Goal: Task Accomplishment & Management: Complete application form

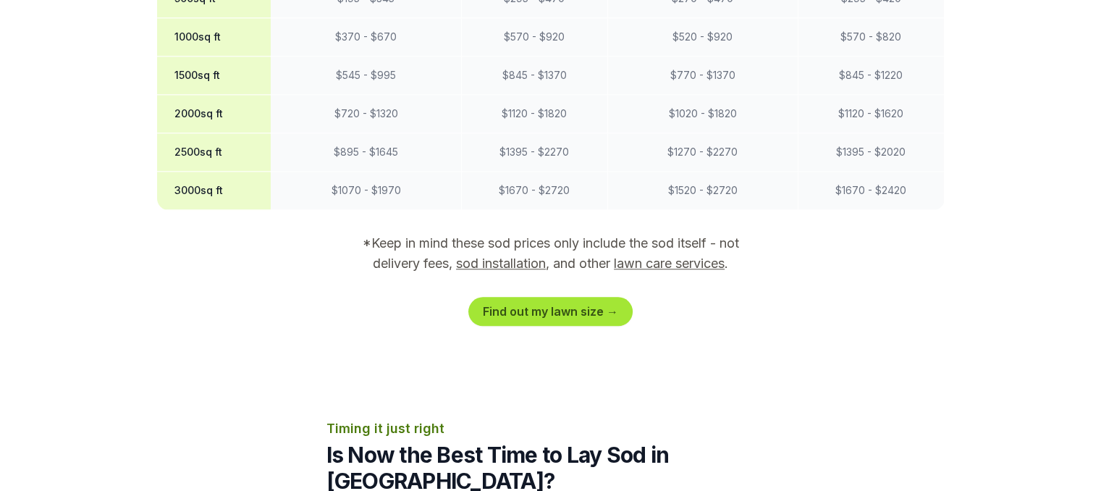
scroll to position [1303, 0]
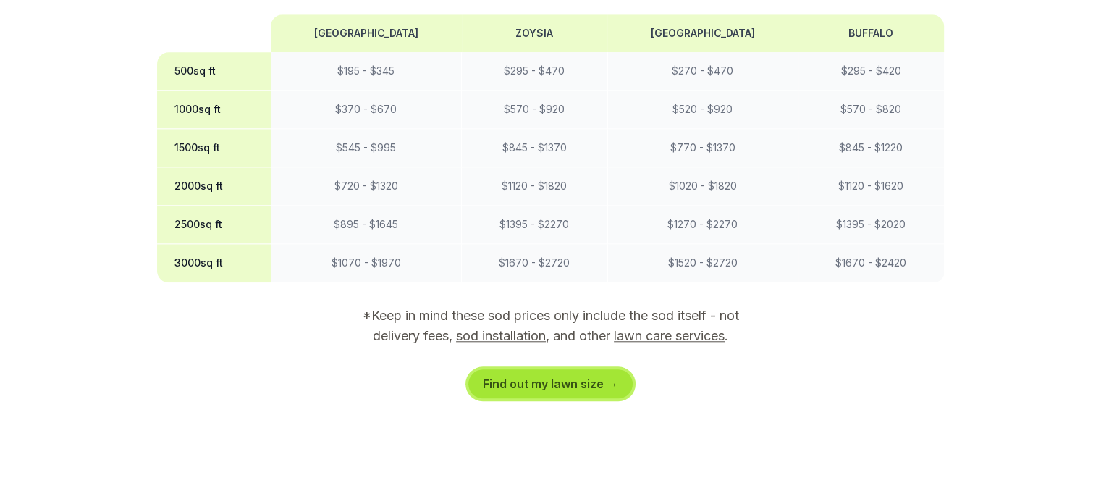
click at [567, 369] on link "Find out my lawn size →" at bounding box center [550, 383] width 164 height 29
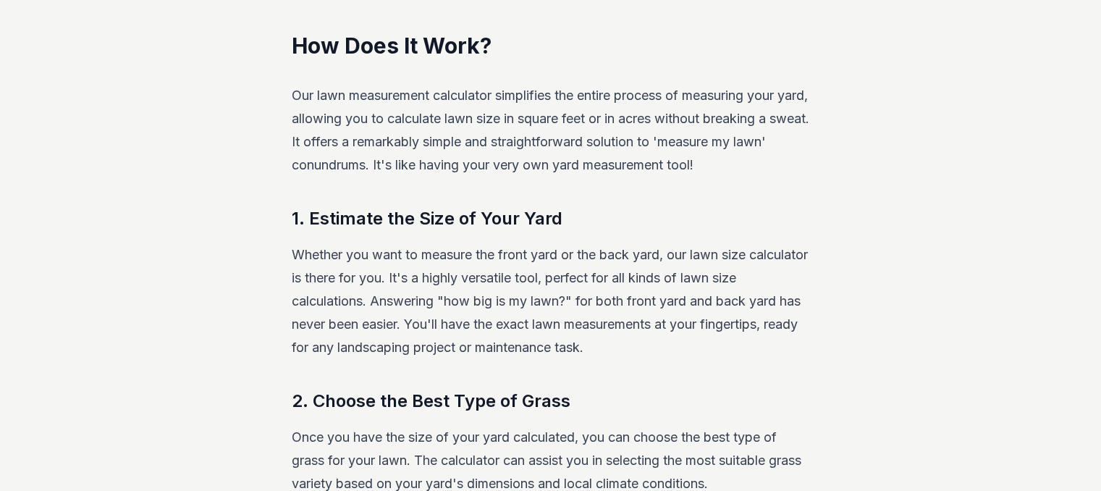
scroll to position [268, 0]
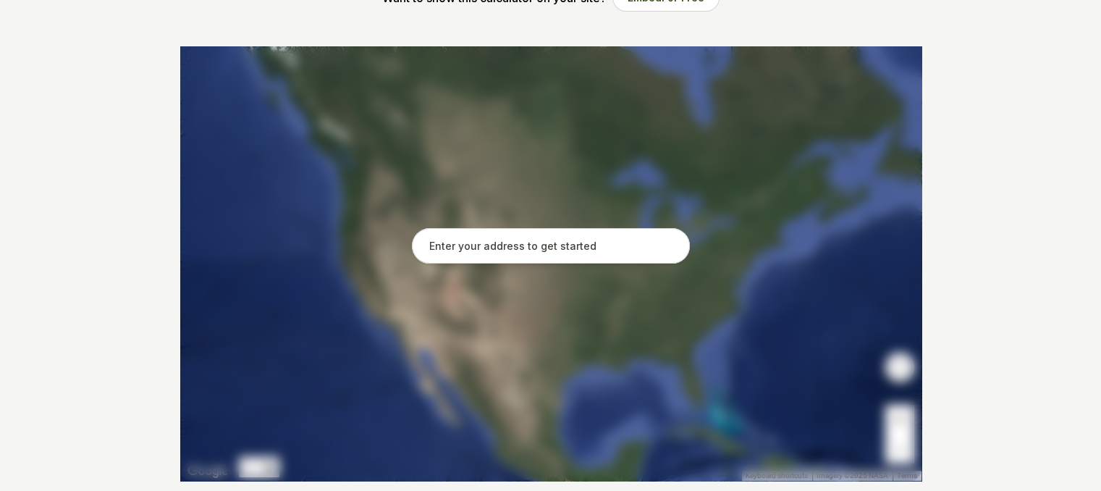
click at [501, 250] on input "text" at bounding box center [551, 246] width 278 height 36
click at [501, 247] on input "text" at bounding box center [551, 246] width 278 height 36
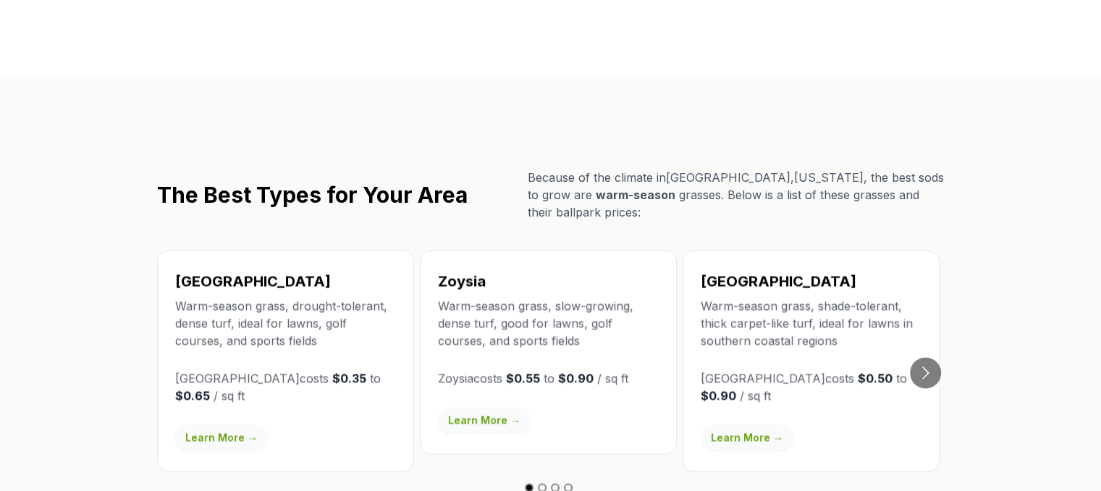
scroll to position [2461, 0]
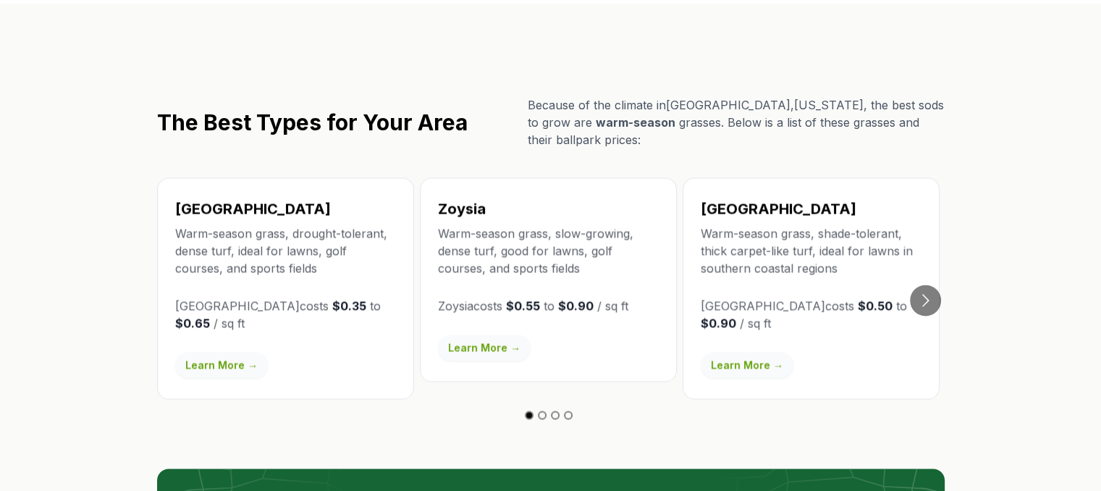
click at [736, 352] on link "Learn More →" at bounding box center [747, 365] width 93 height 26
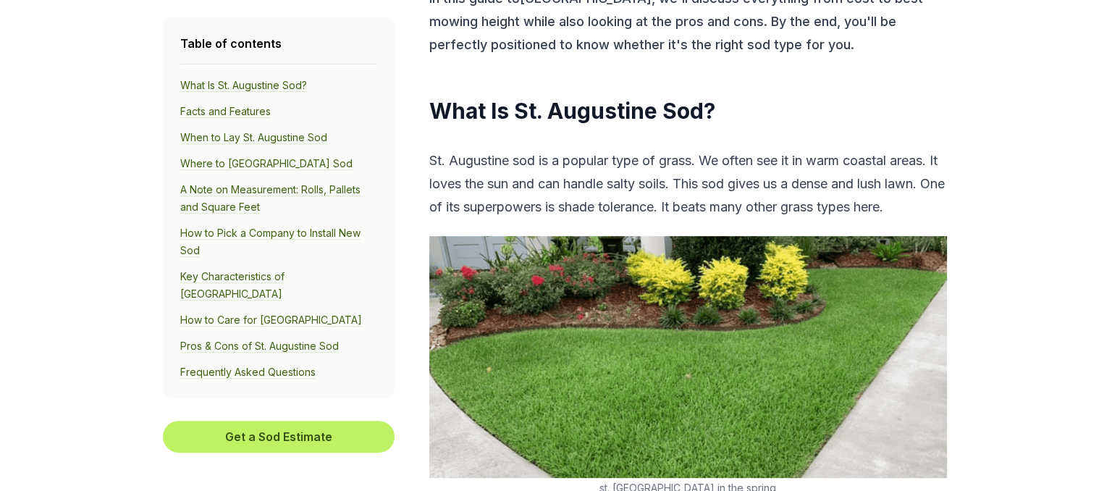
scroll to position [579, 0]
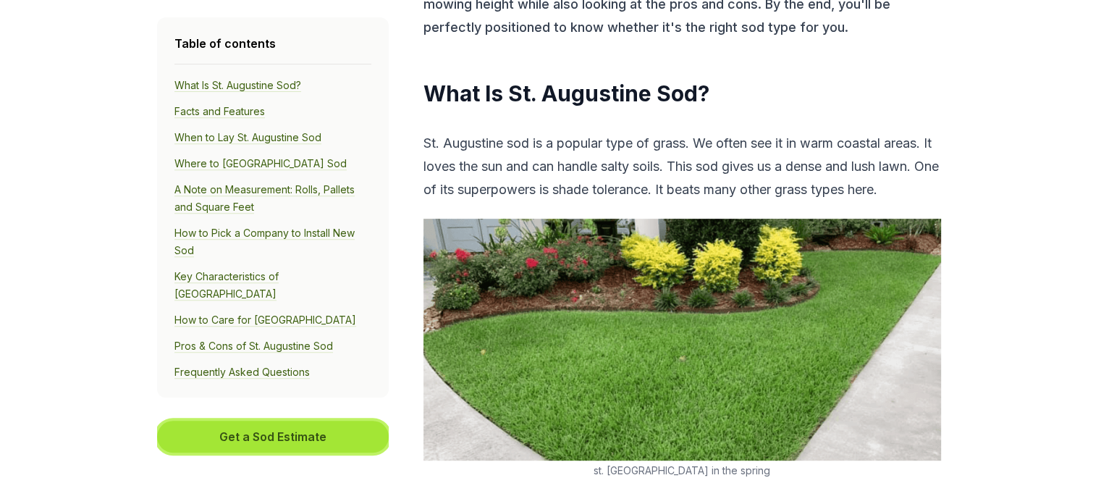
click at [281, 423] on button "Get a Sod Estimate" at bounding box center [273, 437] width 232 height 32
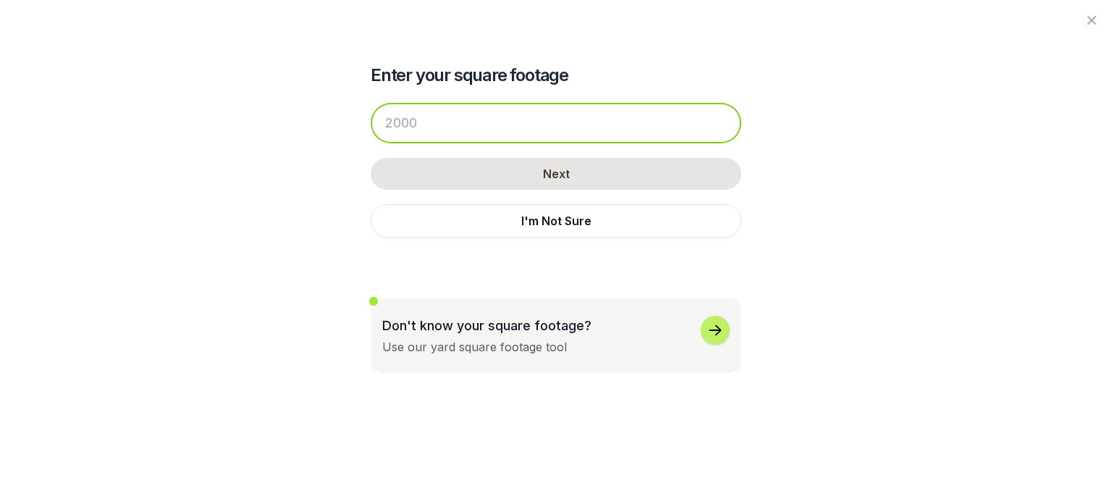
click at [421, 128] on input "number" at bounding box center [556, 123] width 371 height 41
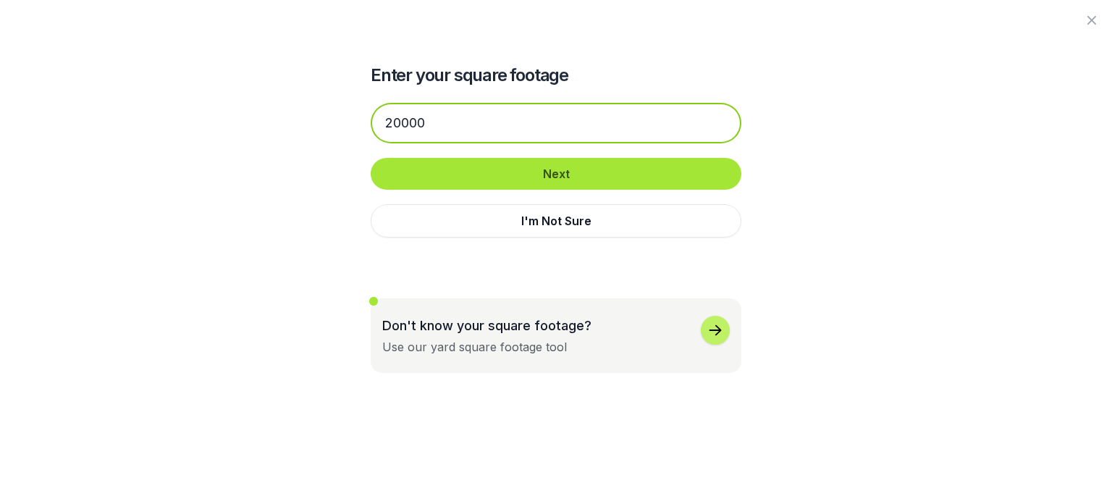
type input "20000"
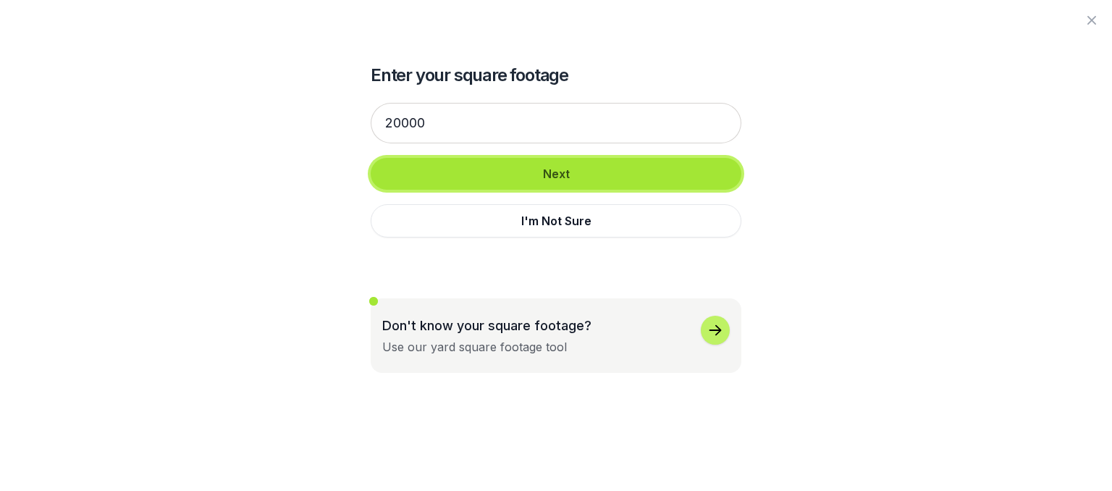
click at [588, 176] on button "Next" at bounding box center [556, 174] width 371 height 32
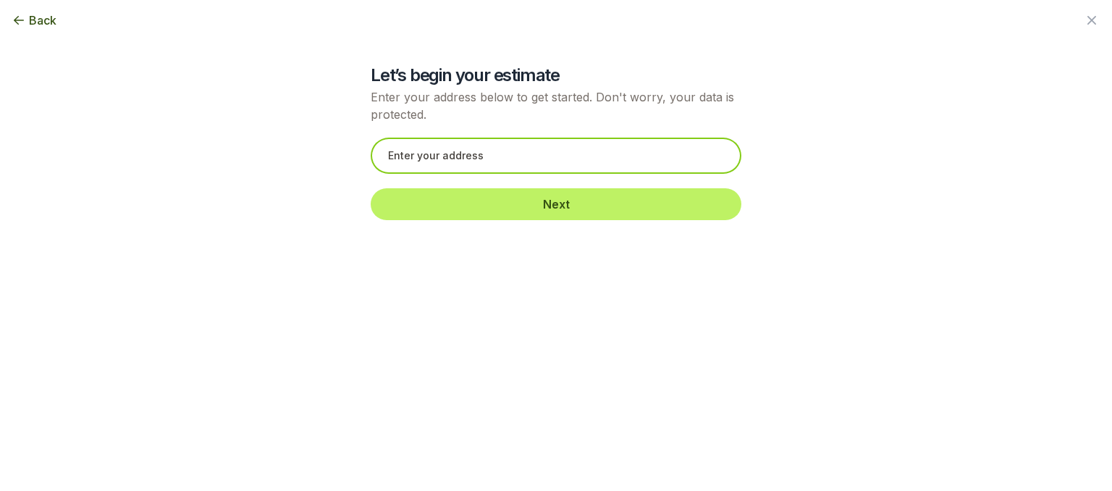
click at [503, 142] on input "text" at bounding box center [556, 156] width 371 height 36
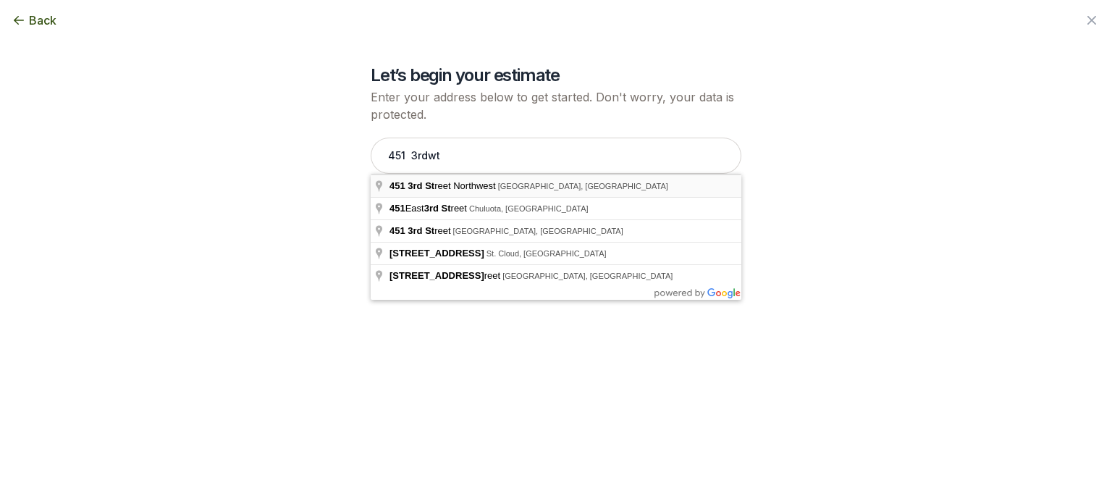
type input "[STREET_ADDRESS]"
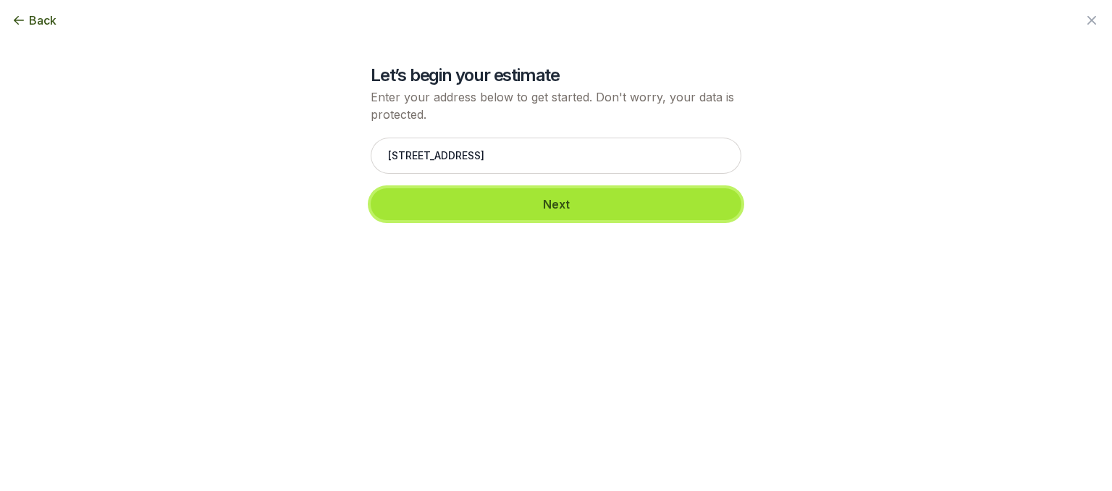
click at [569, 204] on button "Next" at bounding box center [556, 204] width 371 height 32
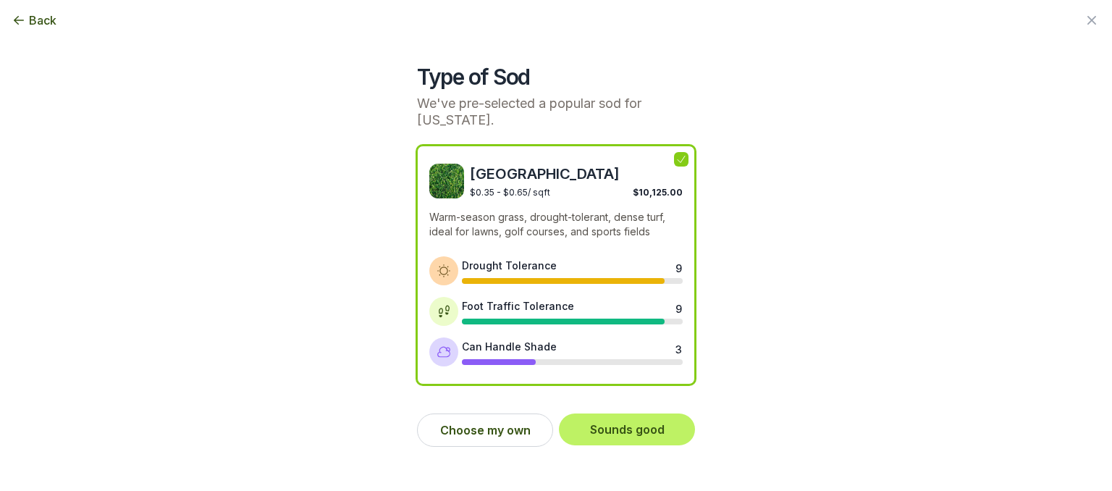
click at [682, 162] on icon at bounding box center [681, 159] width 12 height 12
click at [477, 432] on button "Choose my own" at bounding box center [485, 429] width 136 height 33
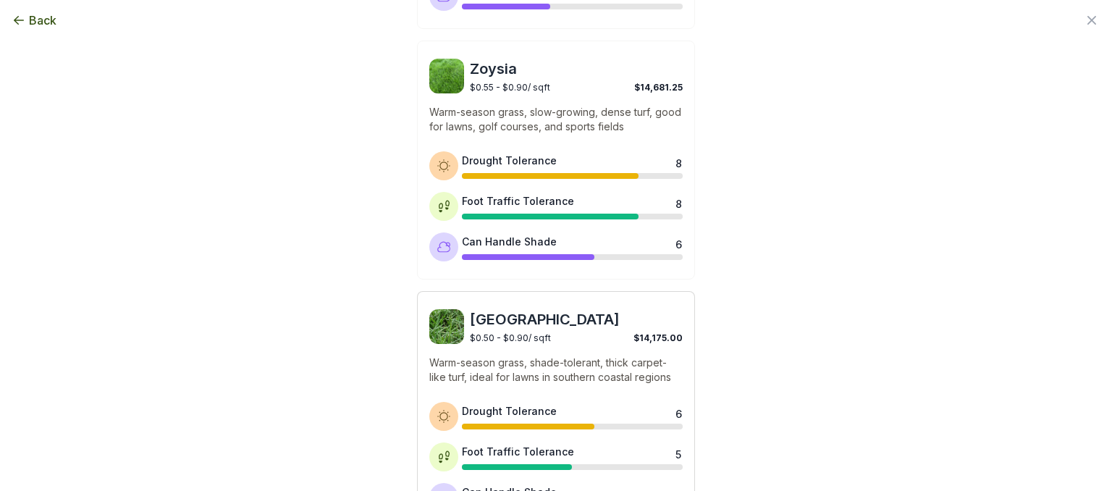
scroll to position [651, 0]
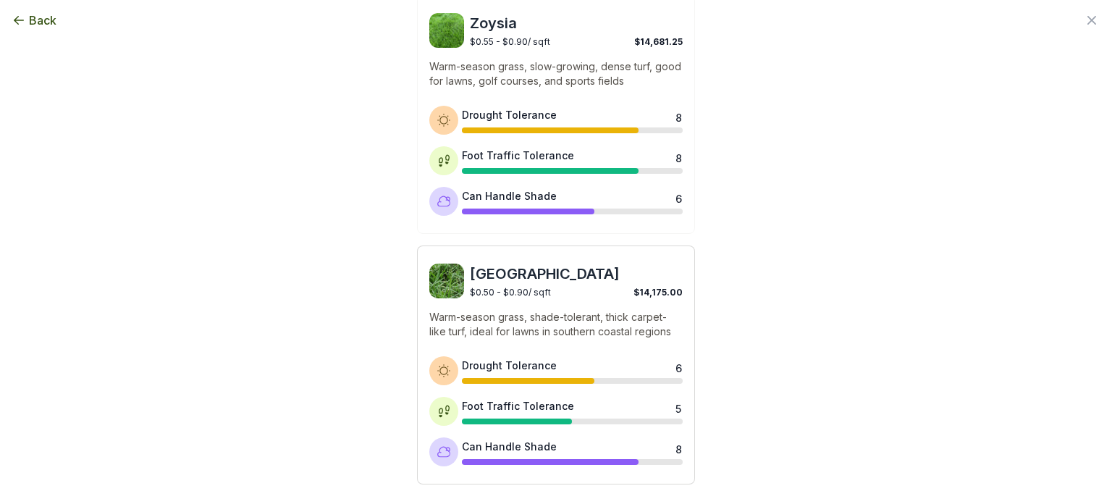
click at [443, 290] on img at bounding box center [446, 280] width 35 height 35
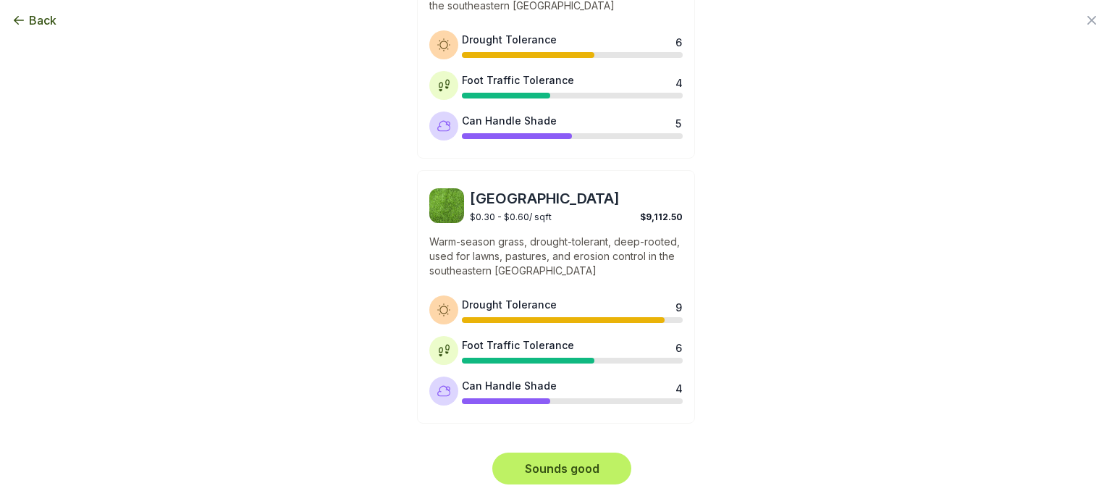
scroll to position [1245, 0]
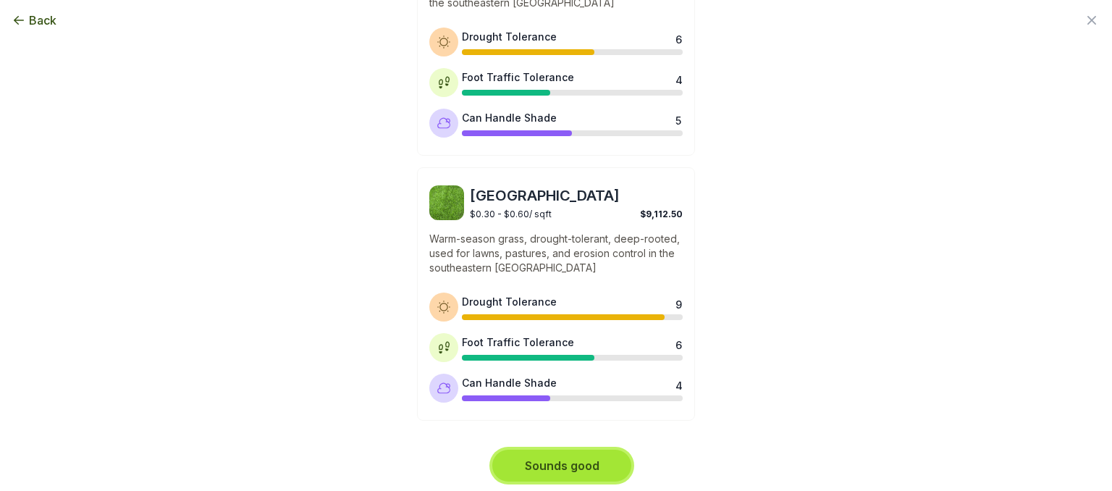
click at [546, 464] on button "Sounds good" at bounding box center [561, 465] width 139 height 32
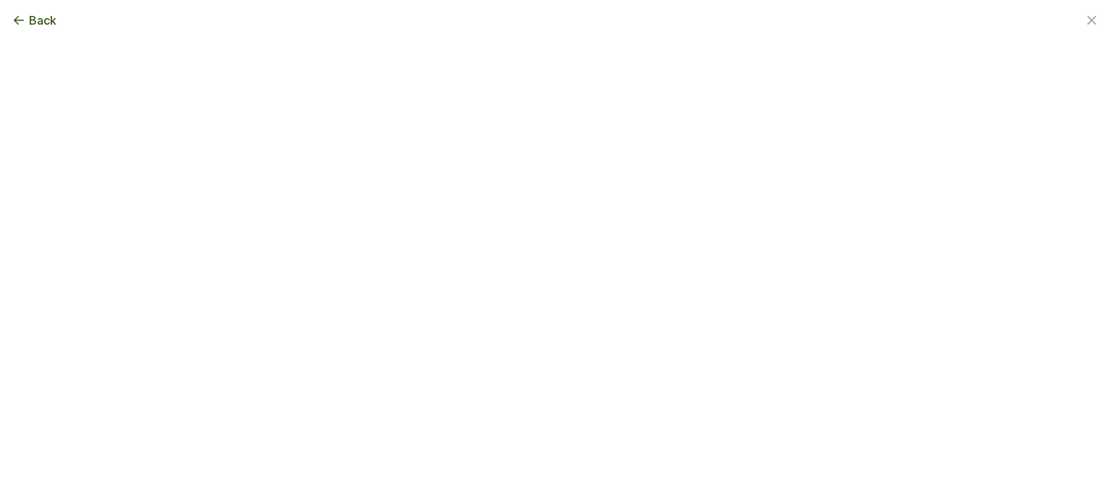
scroll to position [0, 0]
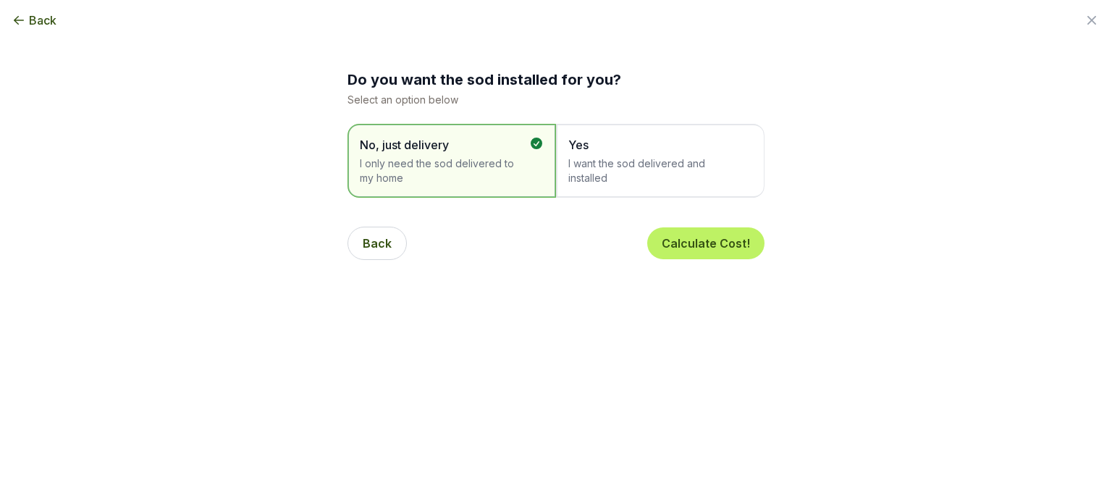
click at [613, 148] on span "Yes" at bounding box center [652, 144] width 169 height 17
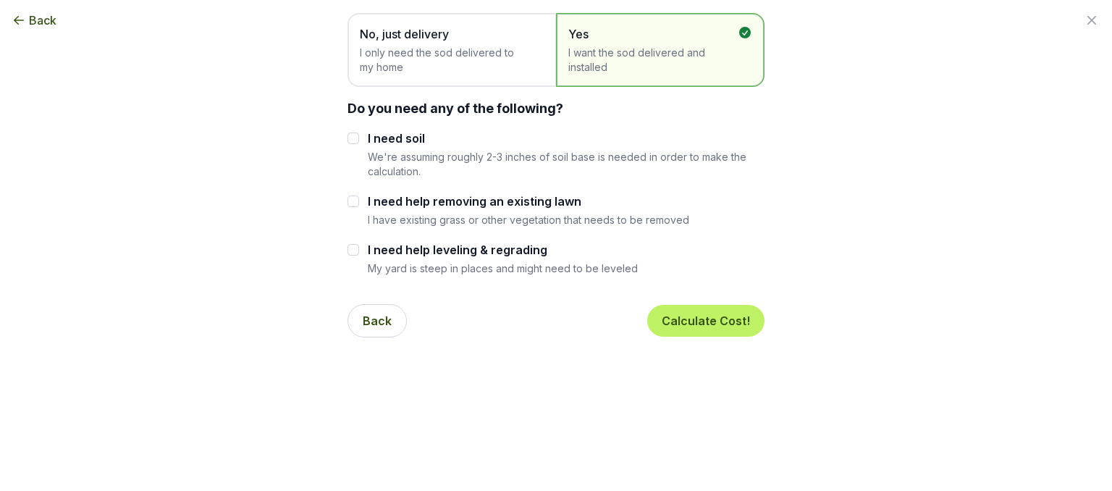
scroll to position [145, 0]
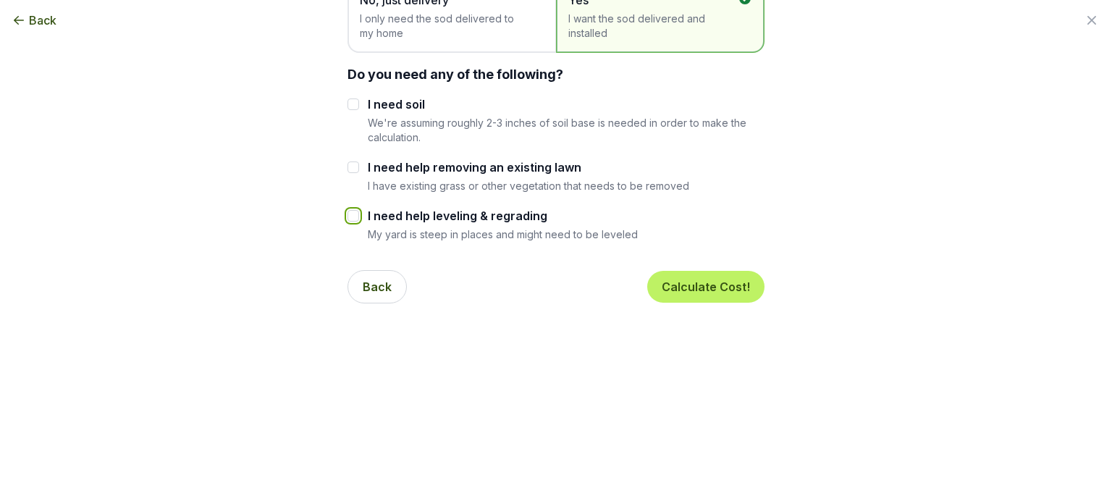
click at [347, 219] on input "I need help leveling & regrading" at bounding box center [353, 216] width 12 height 12
checkbox input "true"
click at [347, 170] on input "I need help removing an existing lawn" at bounding box center [353, 167] width 12 height 12
checkbox input "true"
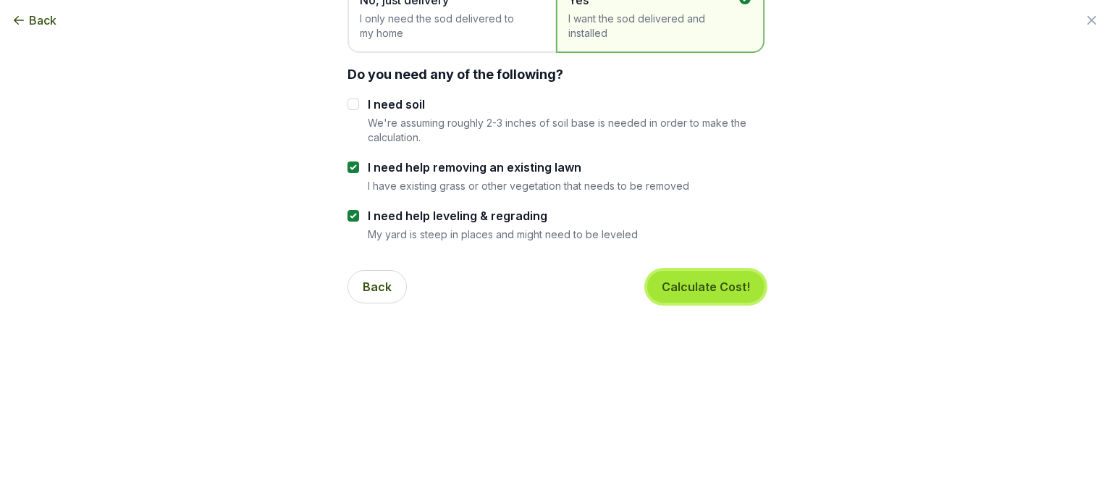
click at [704, 285] on button "Calculate Cost!" at bounding box center [705, 287] width 117 height 32
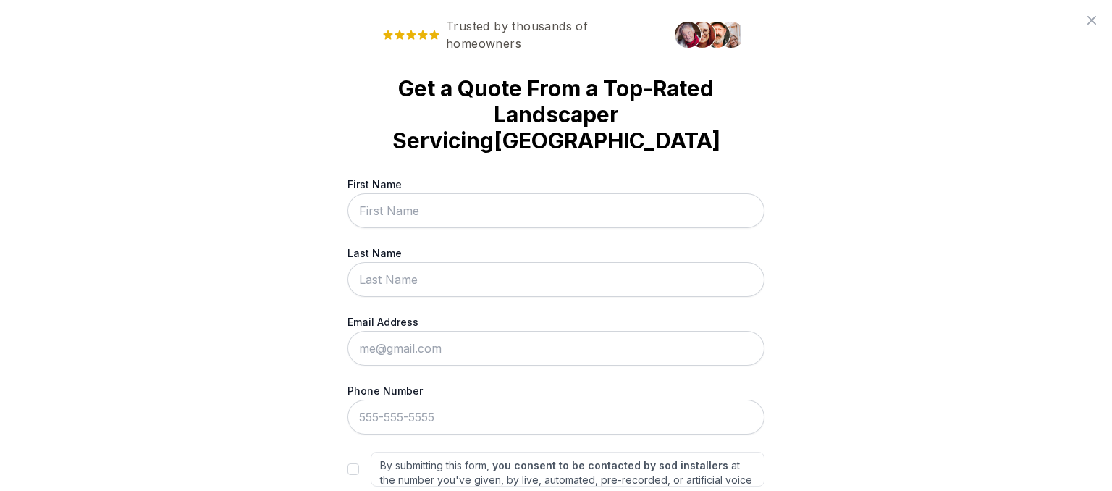
scroll to position [103, 0]
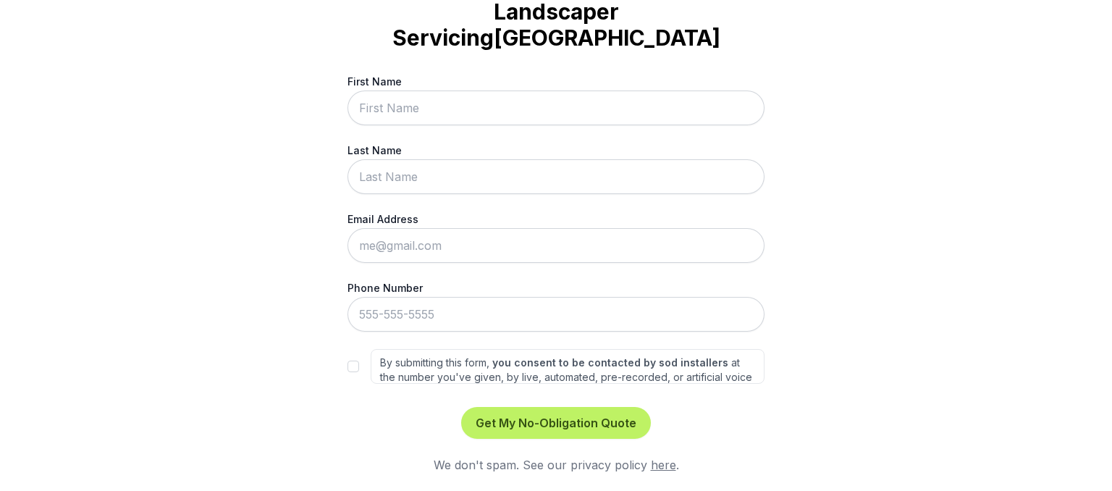
click at [432, 115] on input "First Name" at bounding box center [555, 107] width 417 height 35
type input "[PERSON_NAME]"
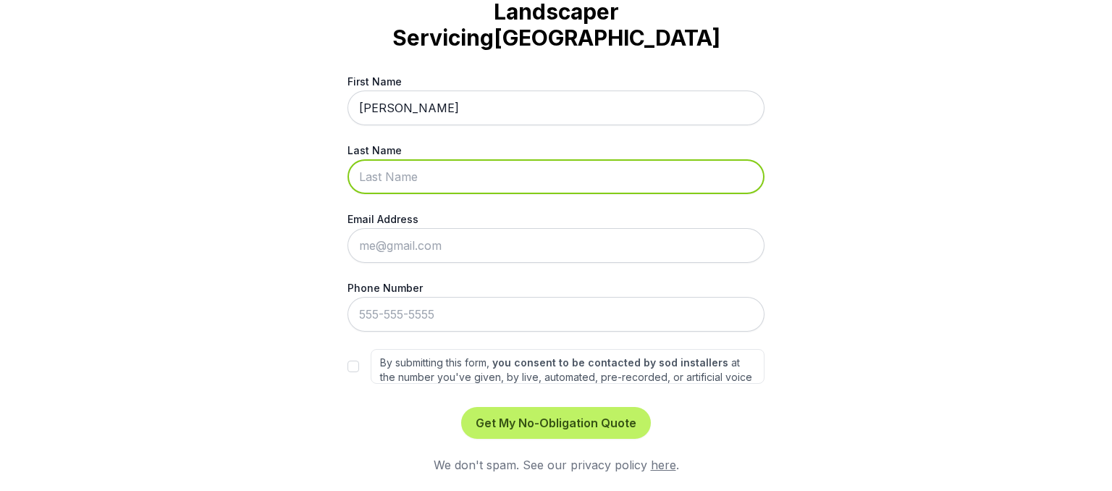
type input "[DEMOGRAPHIC_DATA]"
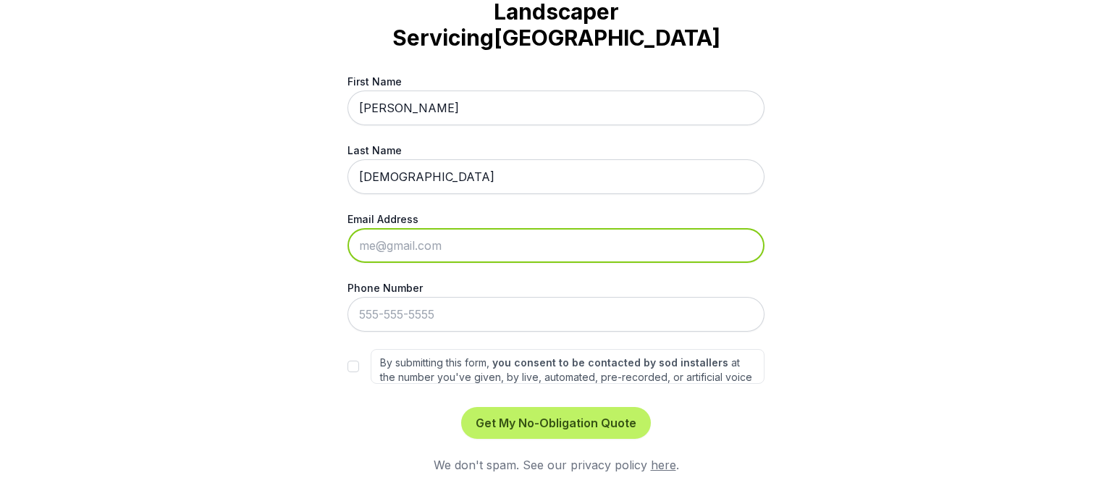
type input "[EMAIL_ADDRESS][DOMAIN_NAME]"
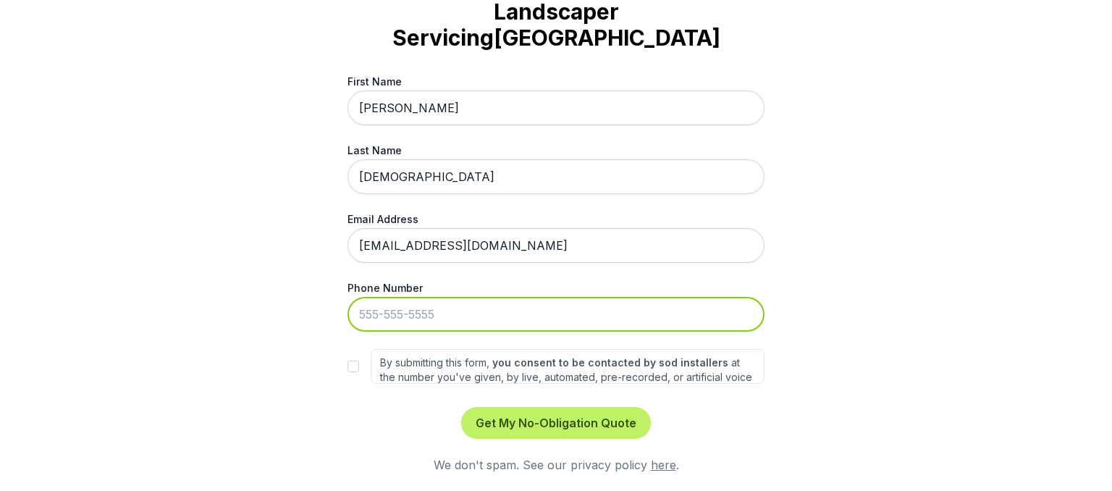
type input "[PHONE_NUMBER]"
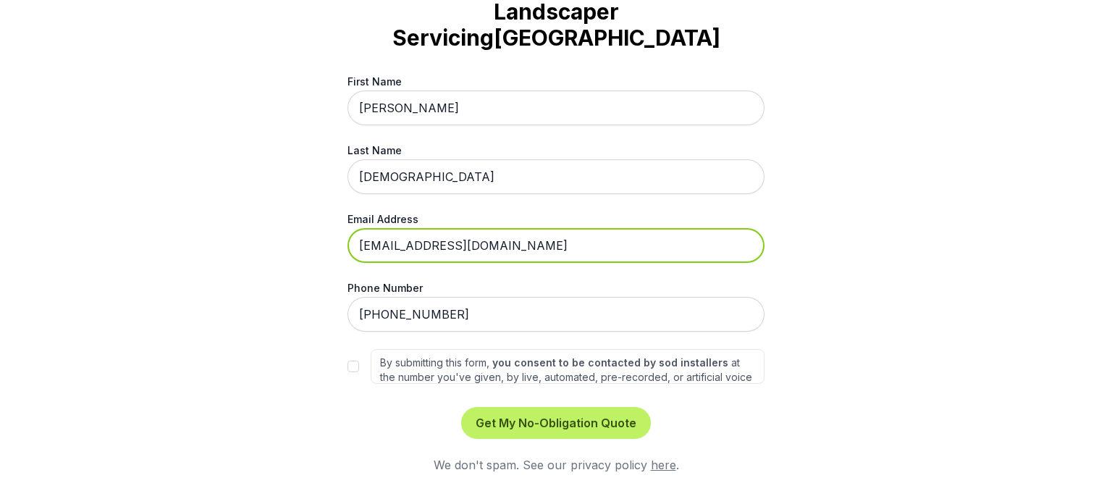
drag, startPoint x: 481, startPoint y: 243, endPoint x: 352, endPoint y: 272, distance: 132.0
click at [321, 255] on div "Trusted by thousands of homeowners Get a Quote From a Top-Rated Landscaper Serv…" at bounding box center [556, 245] width 1112 height 491
type input "[EMAIL_ADDRESS][DOMAIN_NAME]"
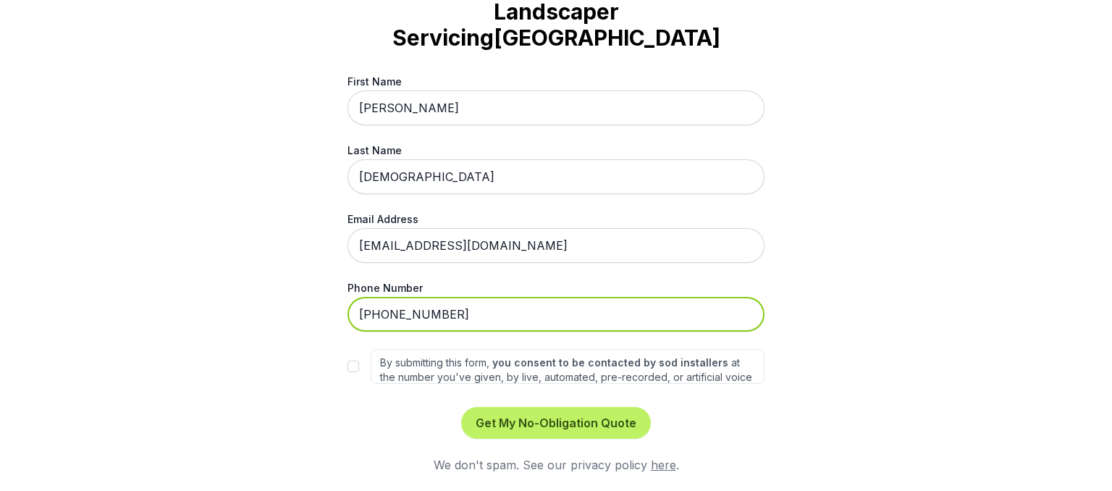
drag, startPoint x: 456, startPoint y: 313, endPoint x: 307, endPoint y: 299, distance: 149.8
click at [307, 299] on div "Trusted by thousands of homeowners Get a Quote From a Top-Rated Landscaper Serv…" at bounding box center [556, 245] width 1112 height 491
click at [444, 321] on input "[PHONE_NUMBER]" at bounding box center [555, 314] width 417 height 35
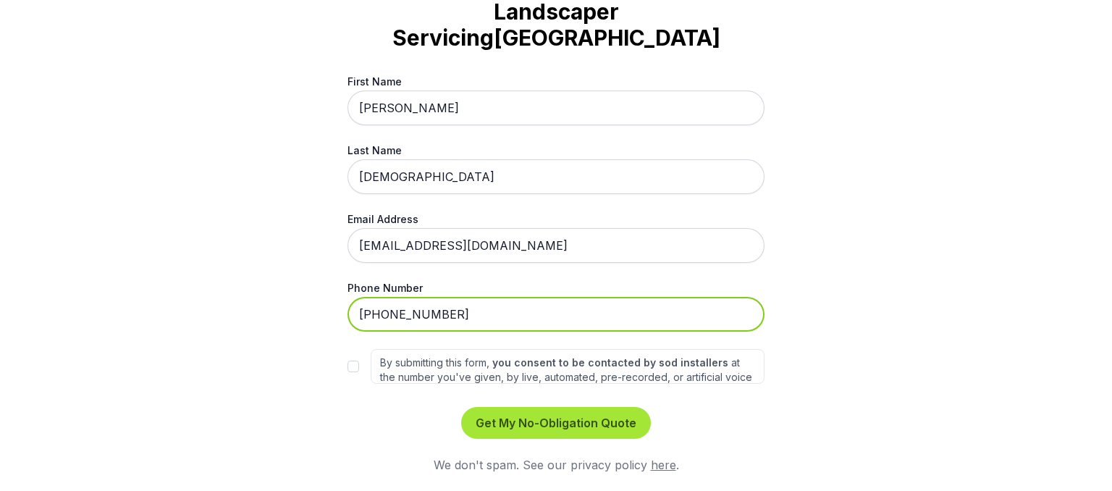
type input "[PHONE_NUMBER]"
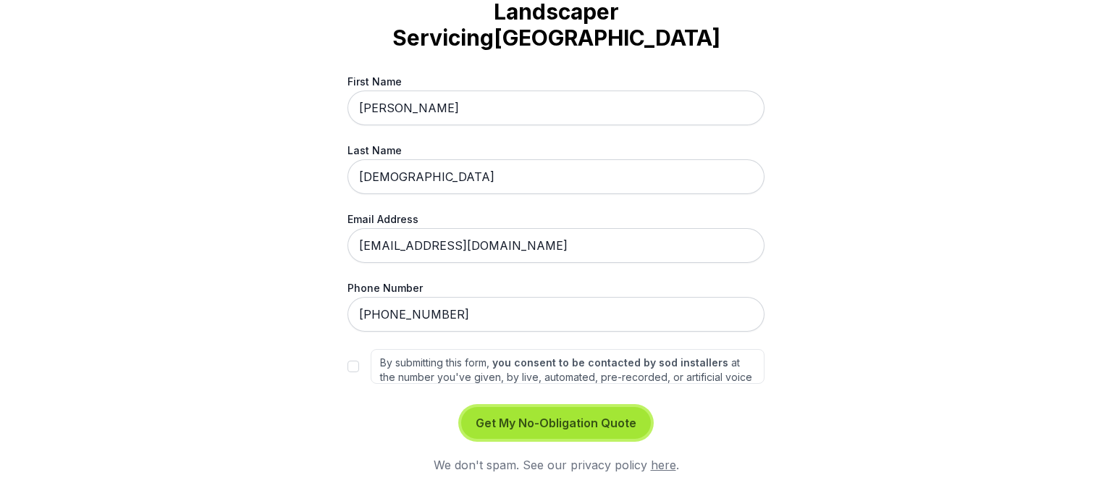
click at [580, 423] on button "Get My No-Obligation Quote" at bounding box center [556, 423] width 190 height 32
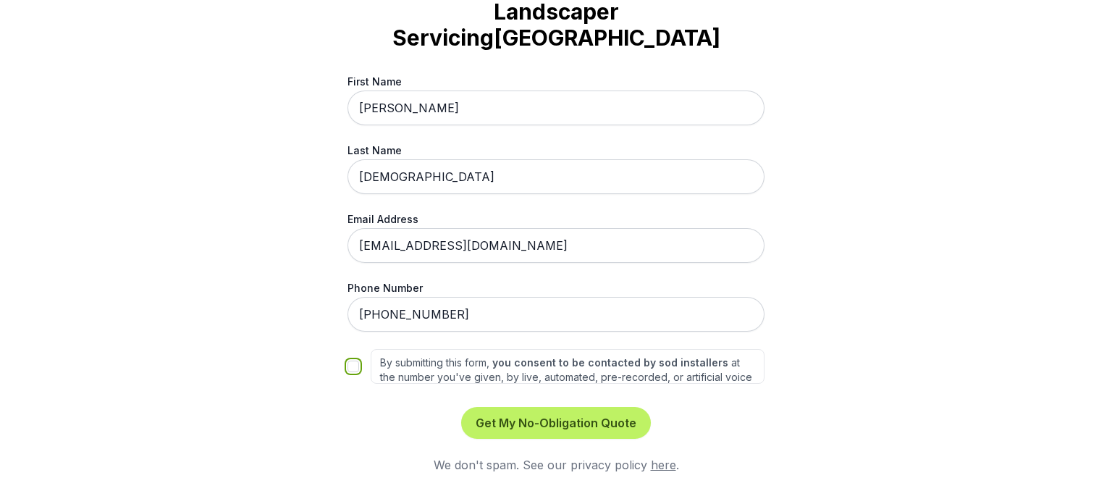
click at [347, 366] on input "By submitting this form, you consent to be contacted by sod installers at the n…" at bounding box center [353, 366] width 12 height 12
checkbox input "true"
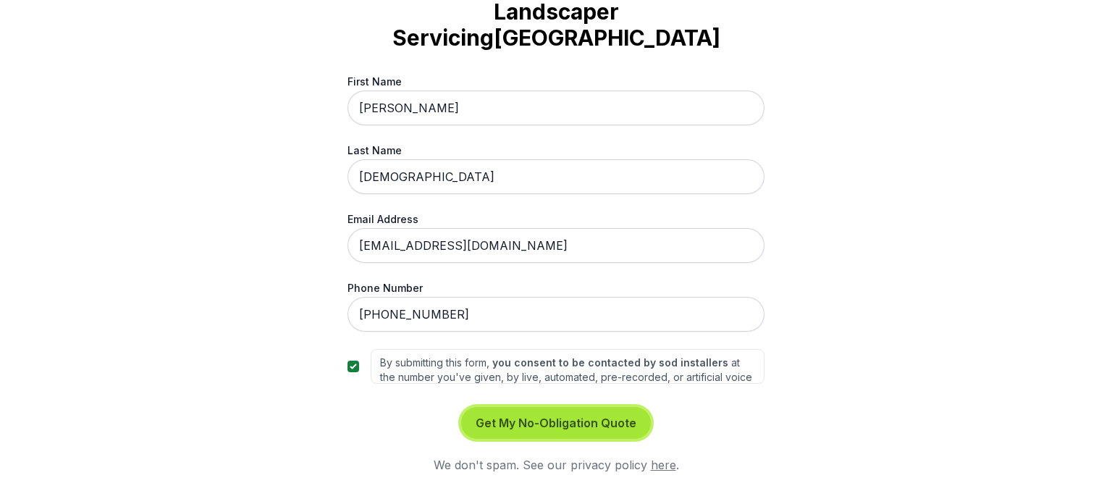
click at [553, 423] on button "Get My No-Obligation Quote" at bounding box center [556, 423] width 190 height 32
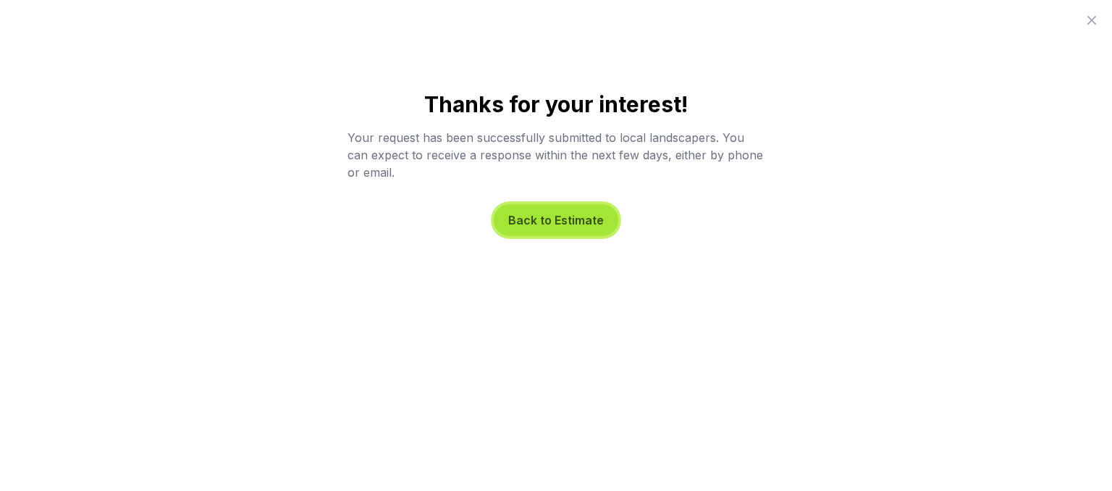
click at [536, 221] on button "Back to Estimate" at bounding box center [556, 220] width 124 height 32
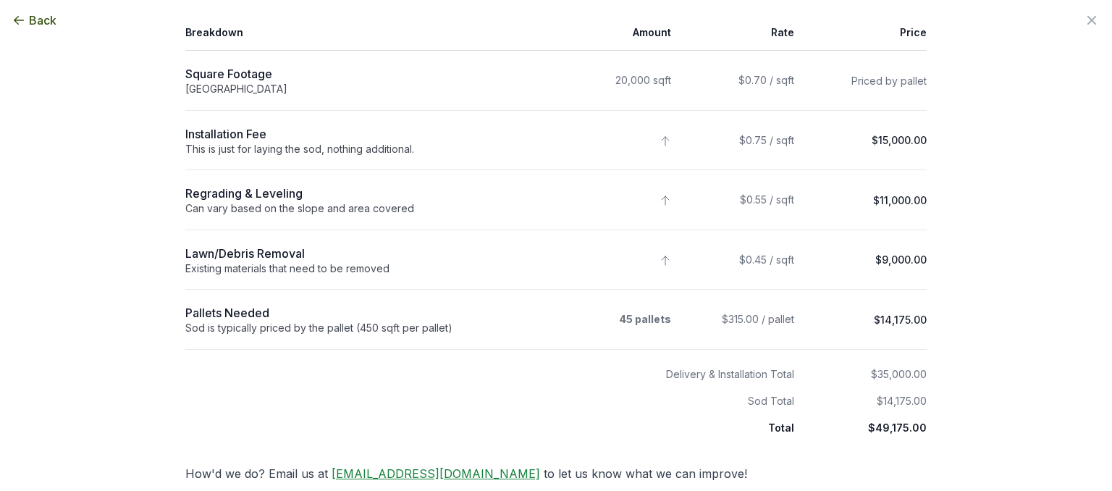
scroll to position [217, 0]
